Goal: Navigation & Orientation: Find specific page/section

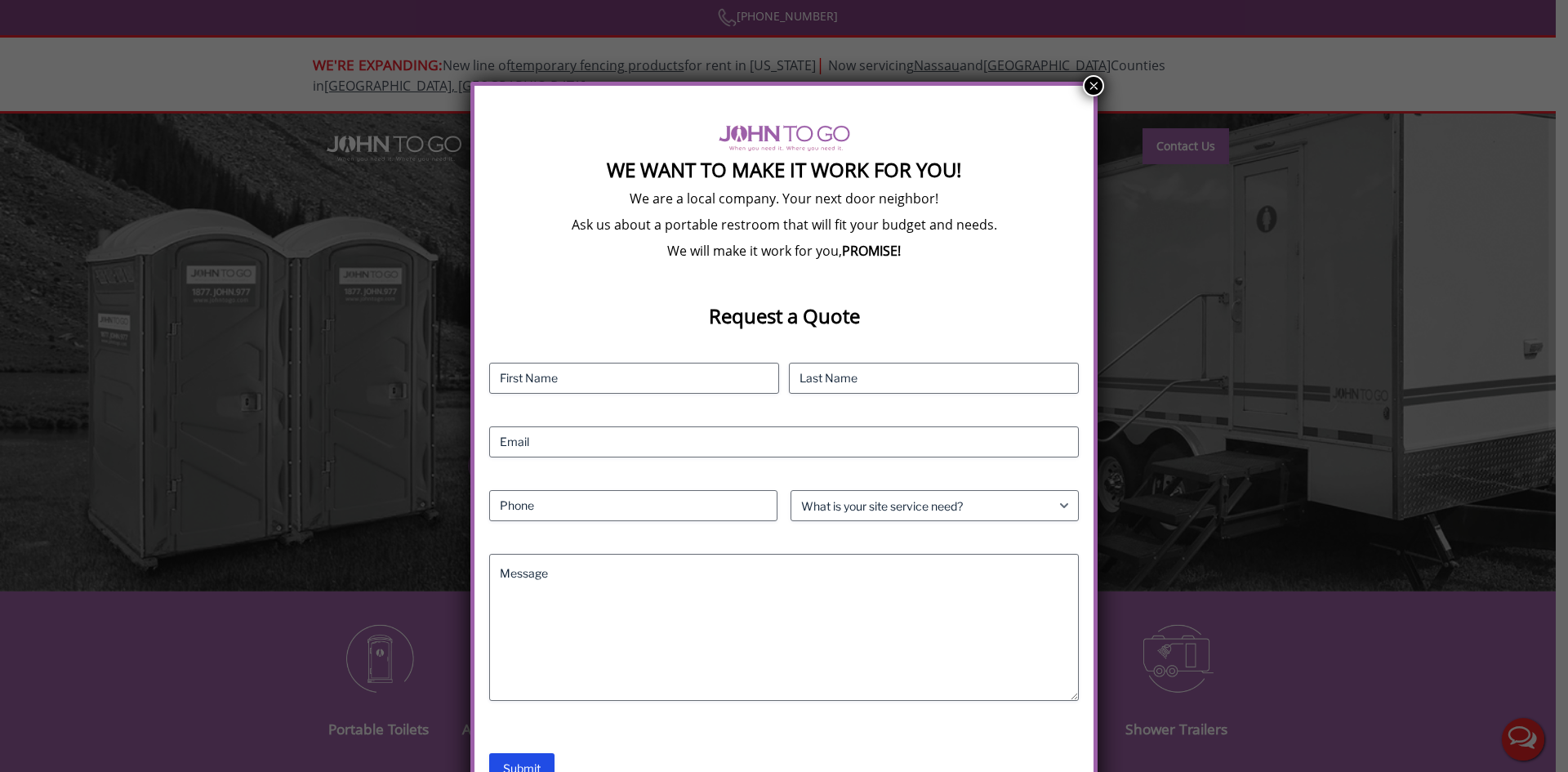
click at [1089, 88] on button "×" at bounding box center [1093, 86] width 21 height 21
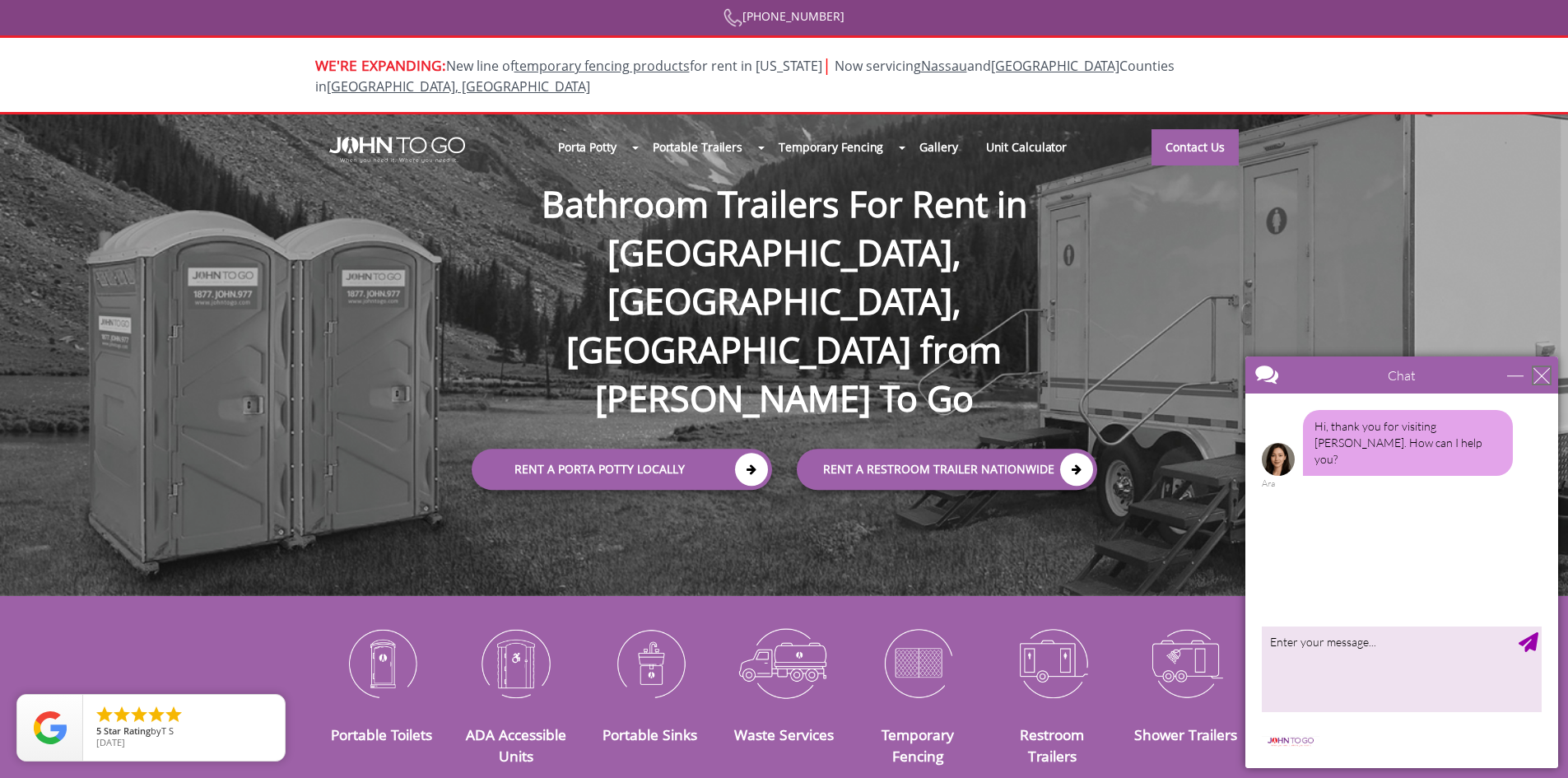
click at [1541, 380] on div "close" at bounding box center [1541, 375] width 16 height 16
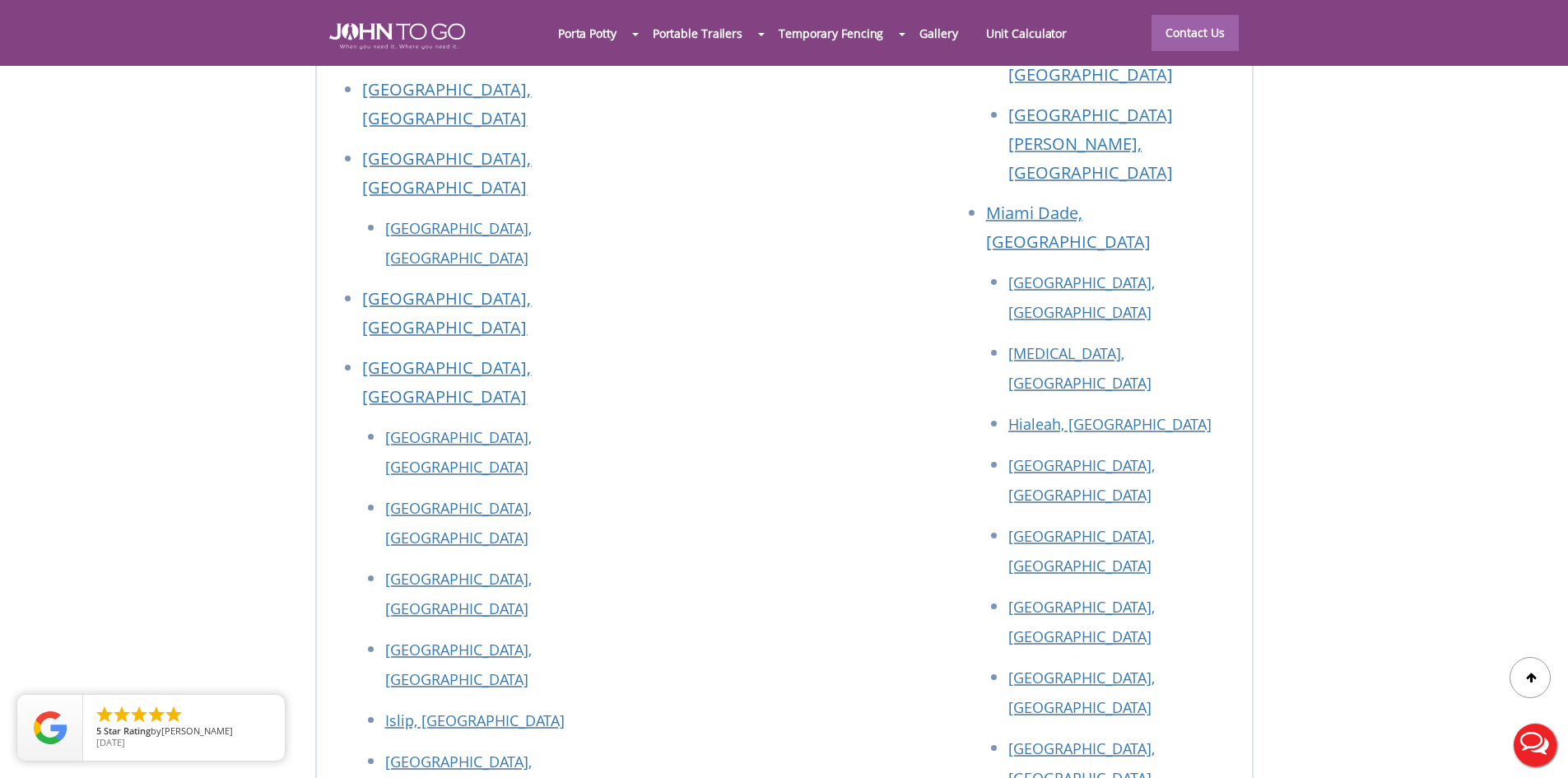
scroll to position [7425, 0]
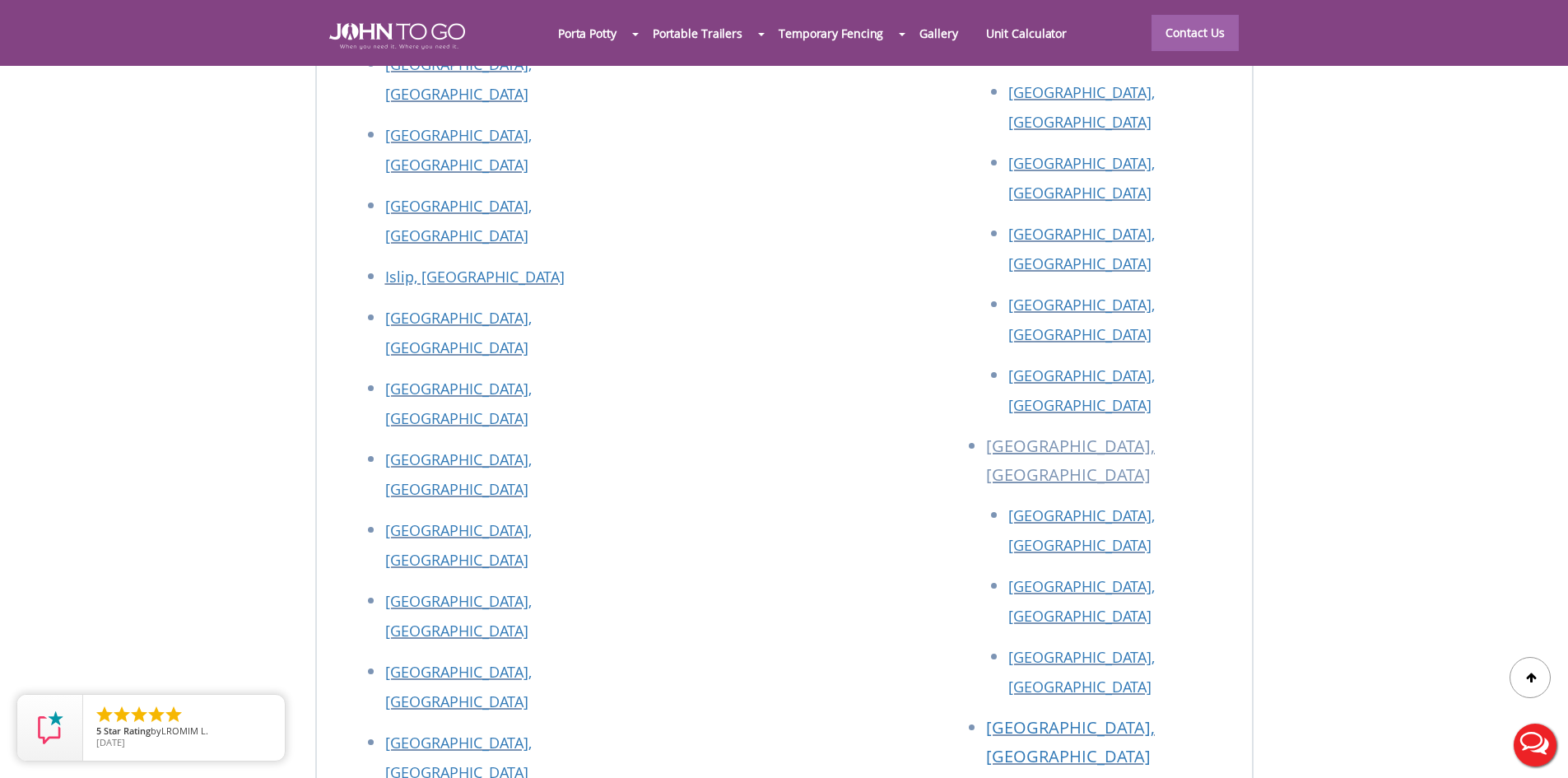
click at [990, 224] on div at bounding box center [784, 389] width 1568 height 778
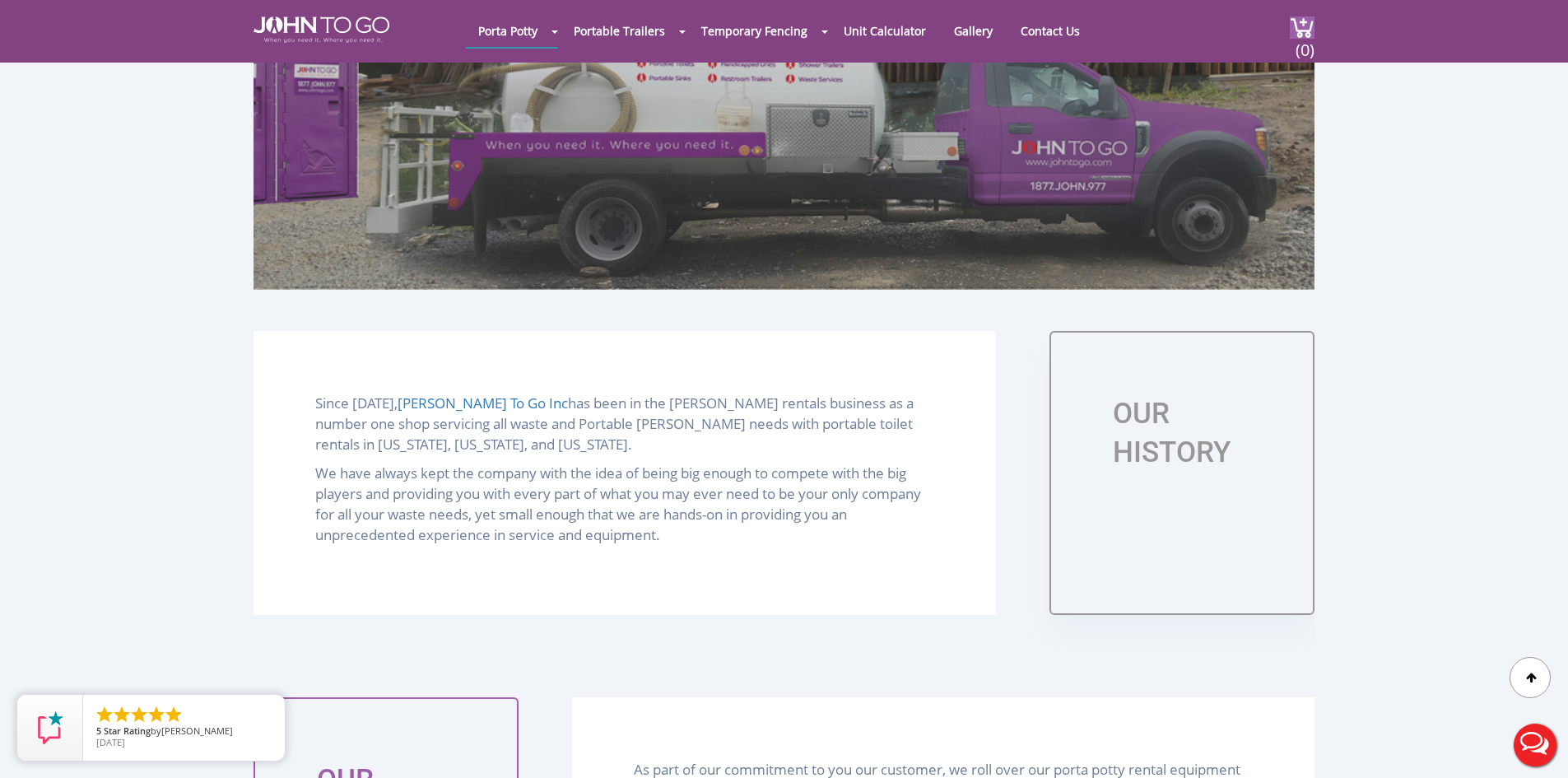
scroll to position [576, 0]
